Goal: Information Seeking & Learning: Learn about a topic

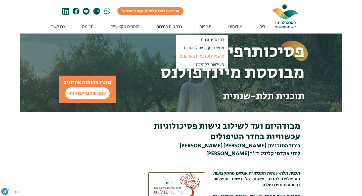
click at [200, 57] on p "הרצאות וסדנאות בארגונים" at bounding box center [202, 56] width 49 height 8
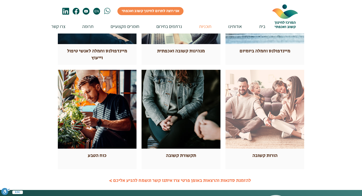
scroll to position [184, 0]
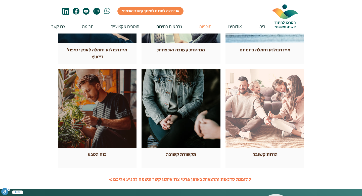
click at [99, 132] on div at bounding box center [97, 108] width 79 height 79
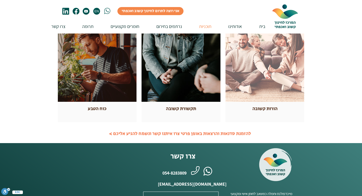
scroll to position [230, 0]
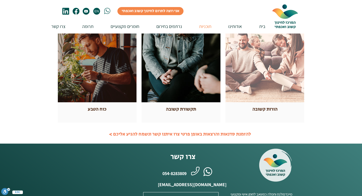
click at [96, 108] on span "כוח הטבע" at bounding box center [97, 109] width 19 height 7
click at [96, 109] on span "כוח הטבע" at bounding box center [97, 109] width 19 height 7
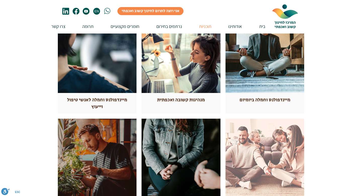
scroll to position [134, 0]
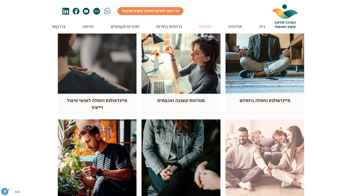
click at [100, 95] on div "מיינדפולנס וחמלה לאנשי טיפול וייעוץ" at bounding box center [97, 104] width 79 height 21
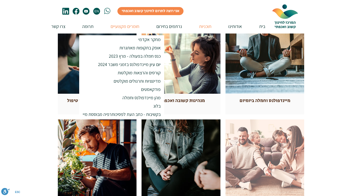
click at [121, 26] on p "חומרים מקצועיים" at bounding box center [125, 26] width 34 height 14
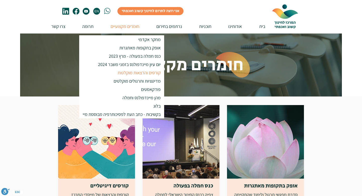
click at [123, 73] on p "קורסים והרצאות מוקלטות" at bounding box center [140, 72] width 48 height 8
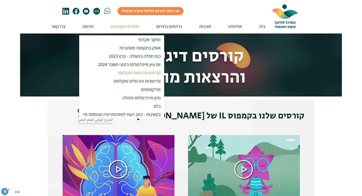
click at [123, 73] on p "קורסים והרצאות מוקלטות" at bounding box center [140, 72] width 48 height 8
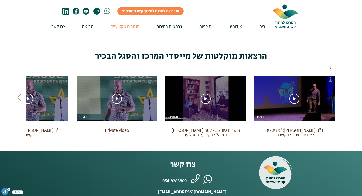
scroll to position [327, 0]
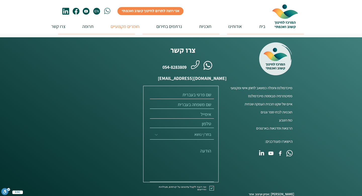
scroll to position [322, 0]
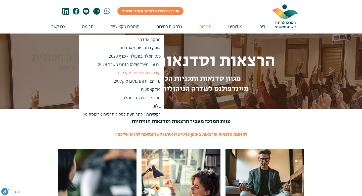
click at [132, 72] on p "קורסים והרצאות מוקלטות" at bounding box center [140, 72] width 48 height 8
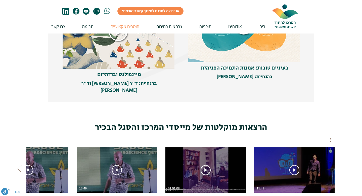
scroll to position [257, 0]
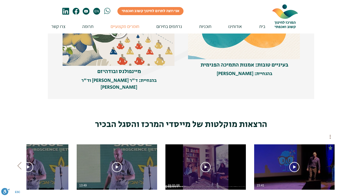
click at [21, 162] on icon "Next videos" at bounding box center [20, 166] width 8 height 8
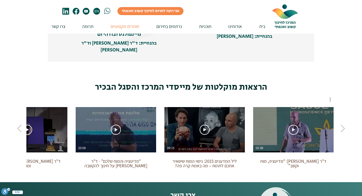
scroll to position [293, 0]
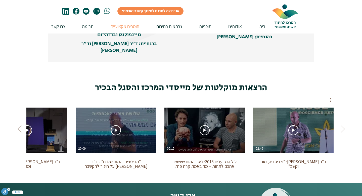
click at [20, 125] on icon "Next videos" at bounding box center [19, 128] width 4 height 7
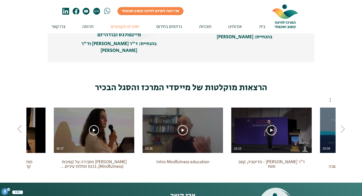
scroll to position [0, -532]
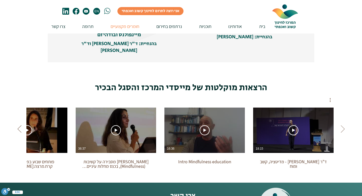
click at [20, 125] on icon "Next videos" at bounding box center [19, 128] width 4 height 7
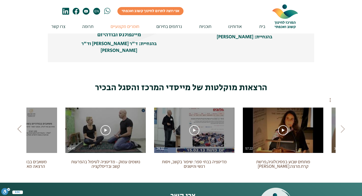
scroll to position [0, -799]
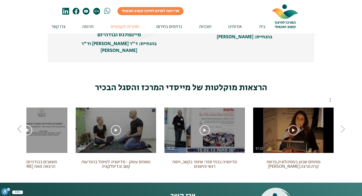
click at [20, 125] on icon "Next videos" at bounding box center [19, 128] width 4 height 7
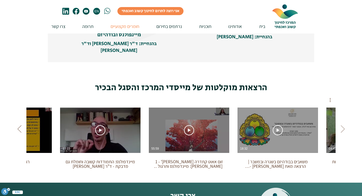
scroll to position [0, -1065]
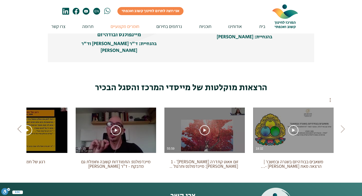
click at [20, 125] on icon "Next videos" at bounding box center [19, 128] width 4 height 7
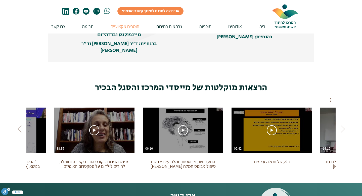
scroll to position [0, -1332]
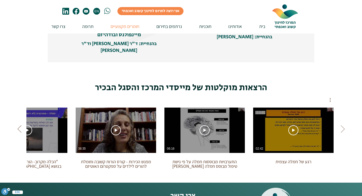
click at [20, 125] on icon "Next videos" at bounding box center [20, 129] width 8 height 8
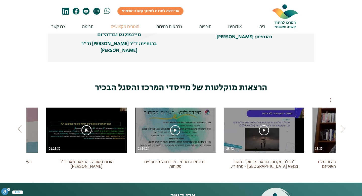
scroll to position [0, -1598]
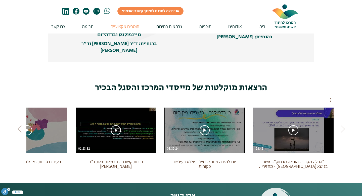
click at [20, 125] on icon "Next videos" at bounding box center [20, 129] width 8 height 8
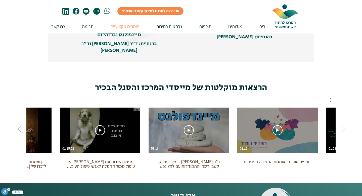
scroll to position [0, -1865]
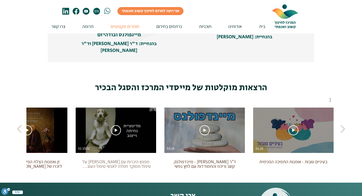
click at [104, 159] on h3 "מפגש היכרות עם [PERSON_NAME] על טיפול ממוקד חמלה לאנשי טיפול העובדים עם ילדים ו…" at bounding box center [116, 164] width 70 height 10
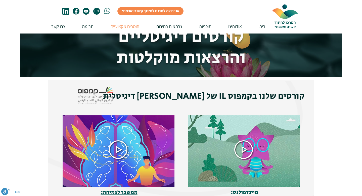
scroll to position [0, 0]
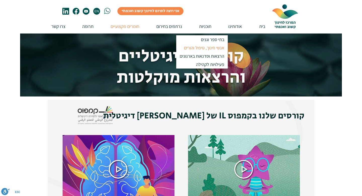
click at [203, 48] on p "אנשי חינוך, טיפול והורים" at bounding box center [204, 48] width 45 height 8
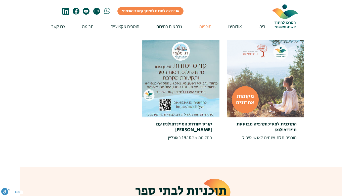
scroll to position [75, 0]
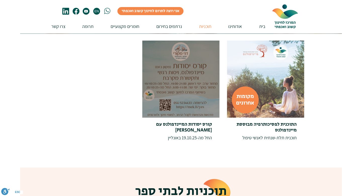
click at [189, 123] on span "קורס יסודות המיינדפולנס עם [PERSON_NAME]" at bounding box center [184, 127] width 56 height 13
